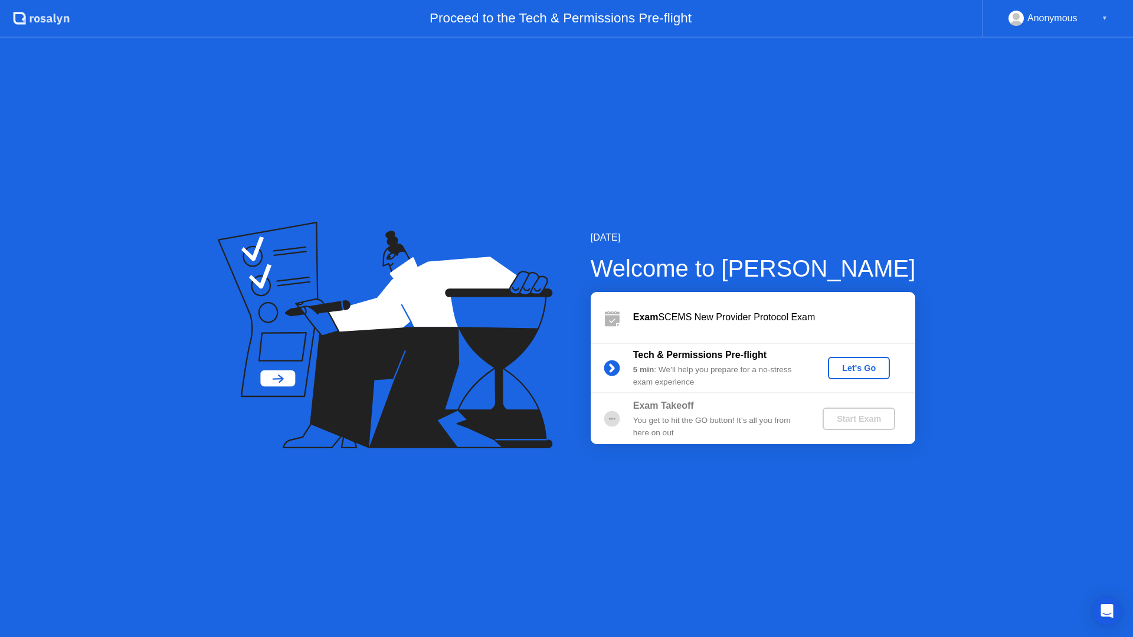
click at [855, 369] on div "Let's Go" at bounding box center [859, 367] width 53 height 9
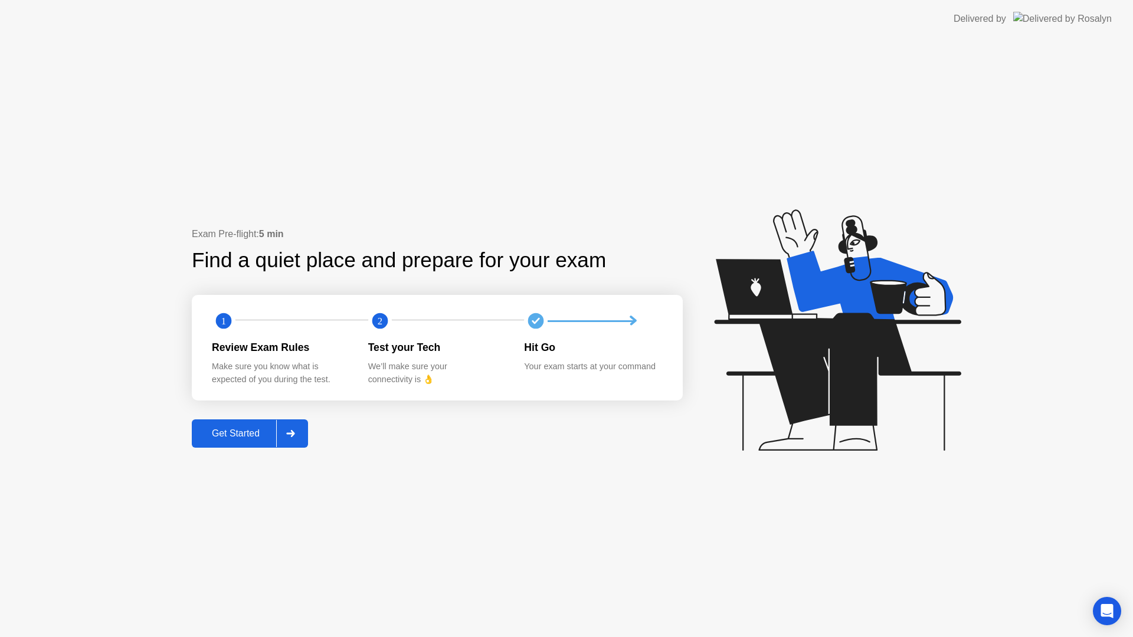
click at [304, 434] on div at bounding box center [290, 433] width 28 height 27
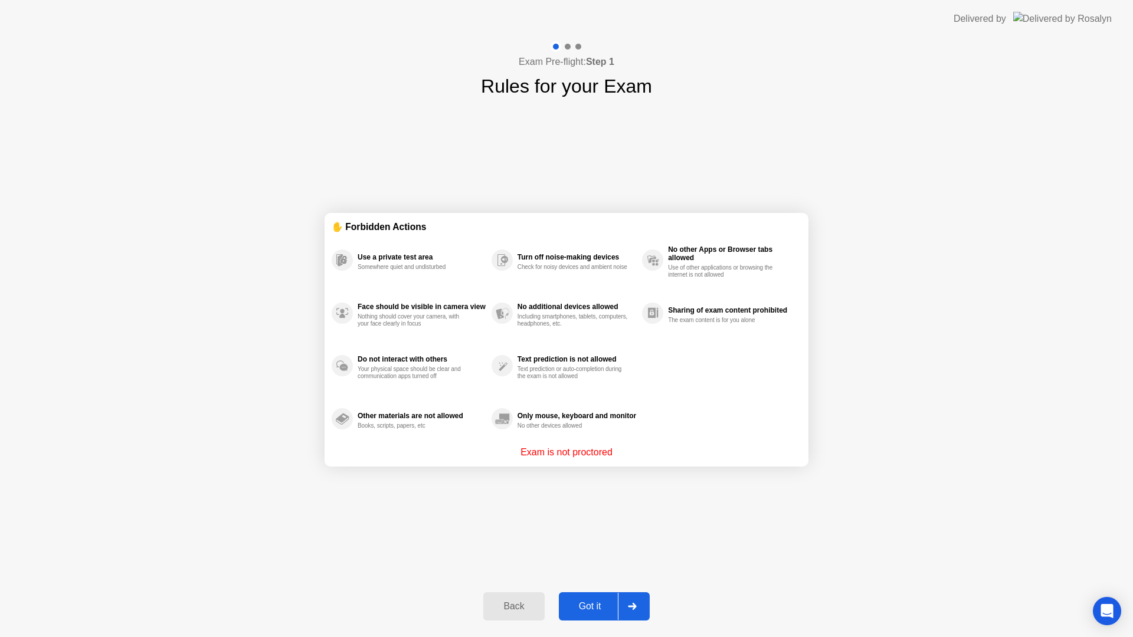
click at [589, 612] on div "Got it" at bounding box center [589, 606] width 55 height 11
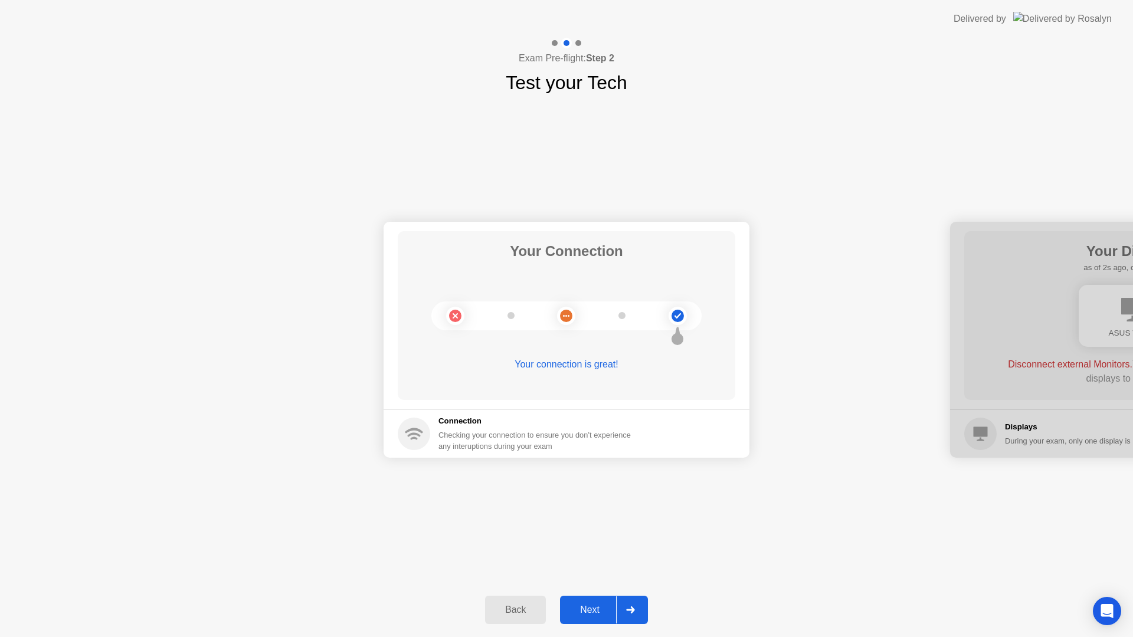
click at [579, 618] on button "Next" at bounding box center [604, 610] width 88 height 28
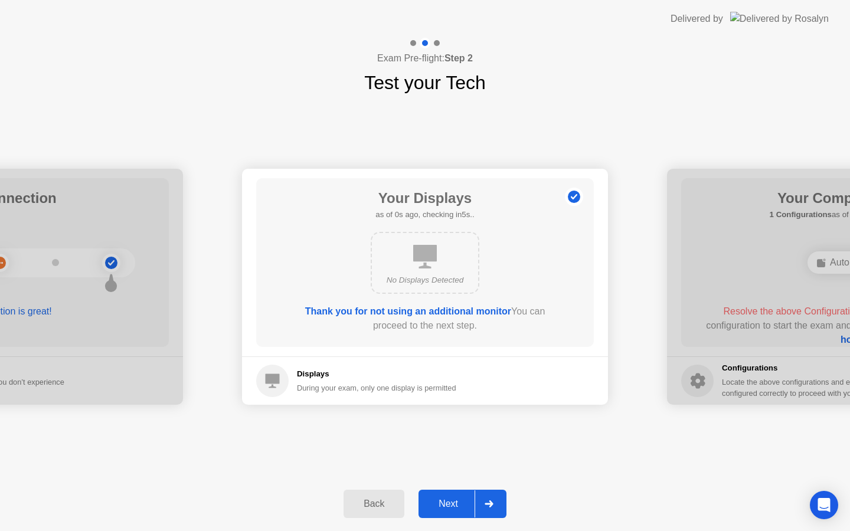
click at [459, 501] on div "Next" at bounding box center [448, 504] width 53 height 11
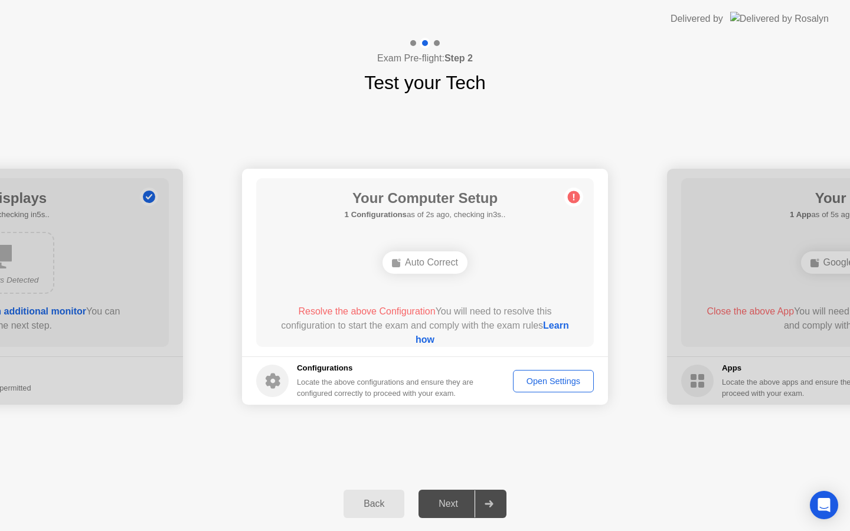
click at [535, 379] on div "Open Settings" at bounding box center [553, 380] width 73 height 9
click at [426, 341] on link "Learn how" at bounding box center [491, 332] width 153 height 24
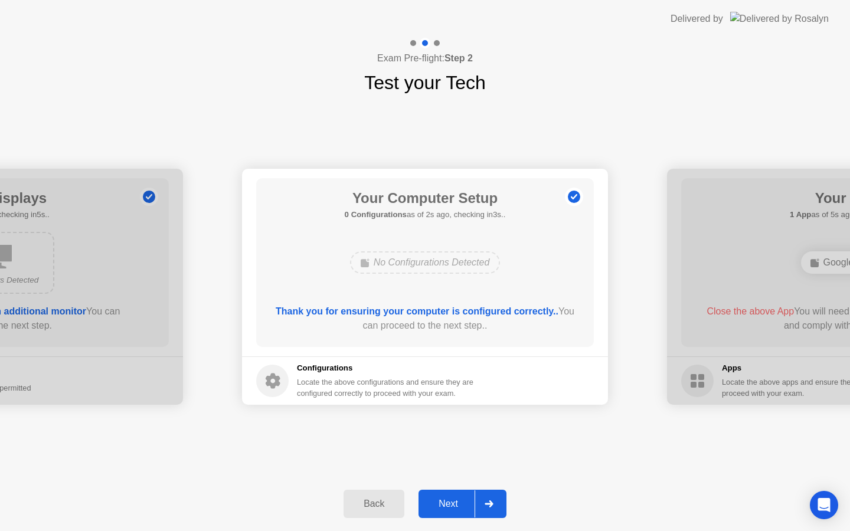
click at [440, 501] on div "Next" at bounding box center [448, 504] width 53 height 11
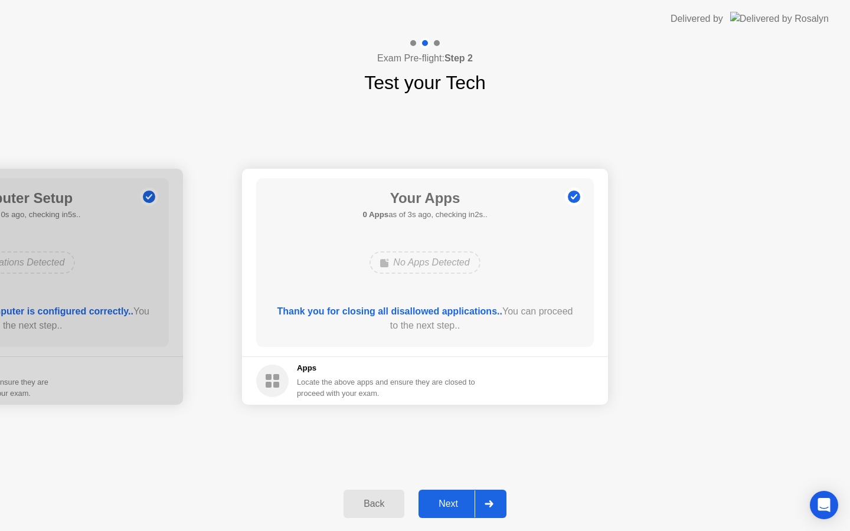
click at [449, 509] on div "Next" at bounding box center [448, 504] width 53 height 11
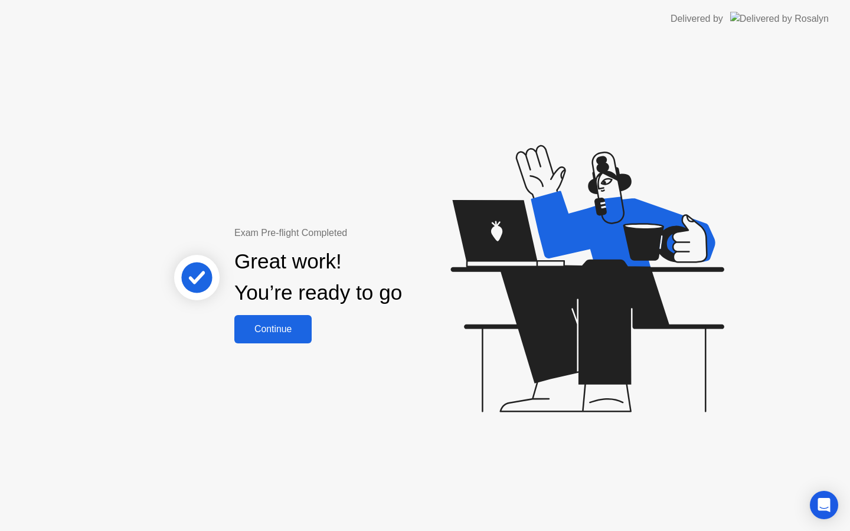
click at [286, 324] on div "Continue" at bounding box center [273, 329] width 70 height 11
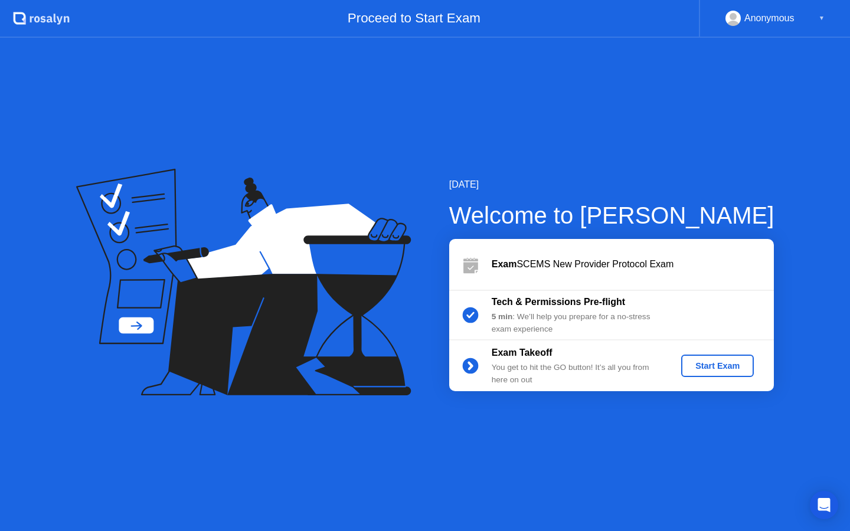
click at [727, 367] on div "Start Exam" at bounding box center [717, 365] width 63 height 9
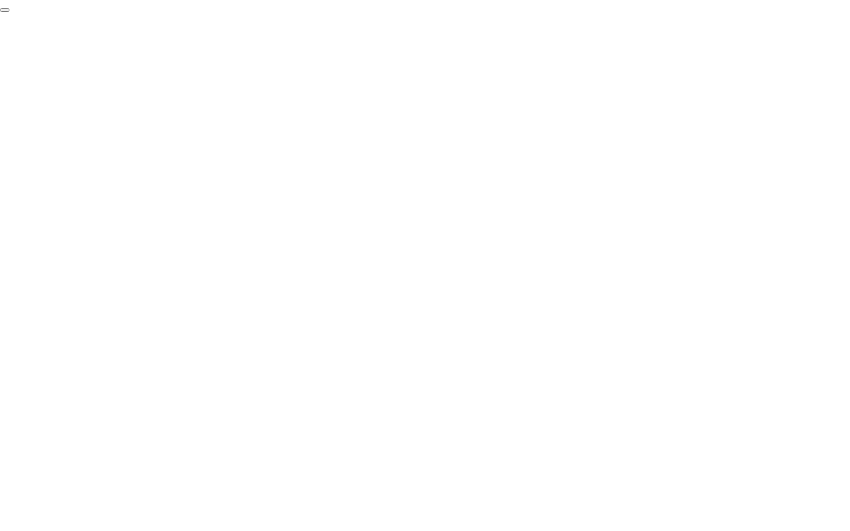
click div "End Proctoring Session"
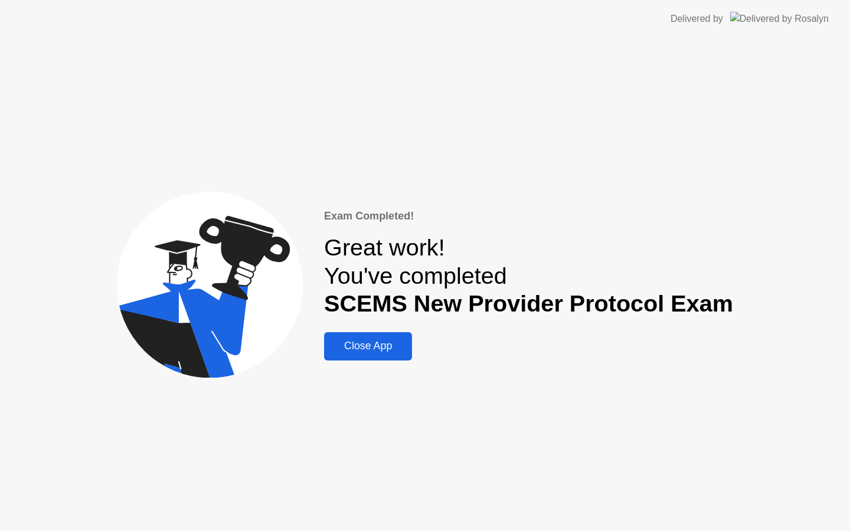
click at [353, 346] on div "Close App" at bounding box center [368, 346] width 81 height 12
